Goal: Task Accomplishment & Management: Complete application form

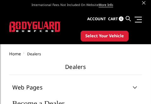
click at [84, 65] on h1 "Dealers" at bounding box center [75, 69] width 133 height 11
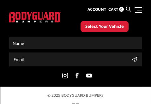
scroll to position [893, 0]
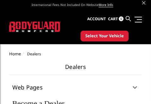
click at [113, 40] on button "Select Your Vehicle" at bounding box center [105, 36] width 48 height 11
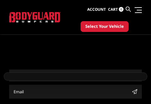
scroll to position [236, 0]
